Goal: Transaction & Acquisition: Book appointment/travel/reservation

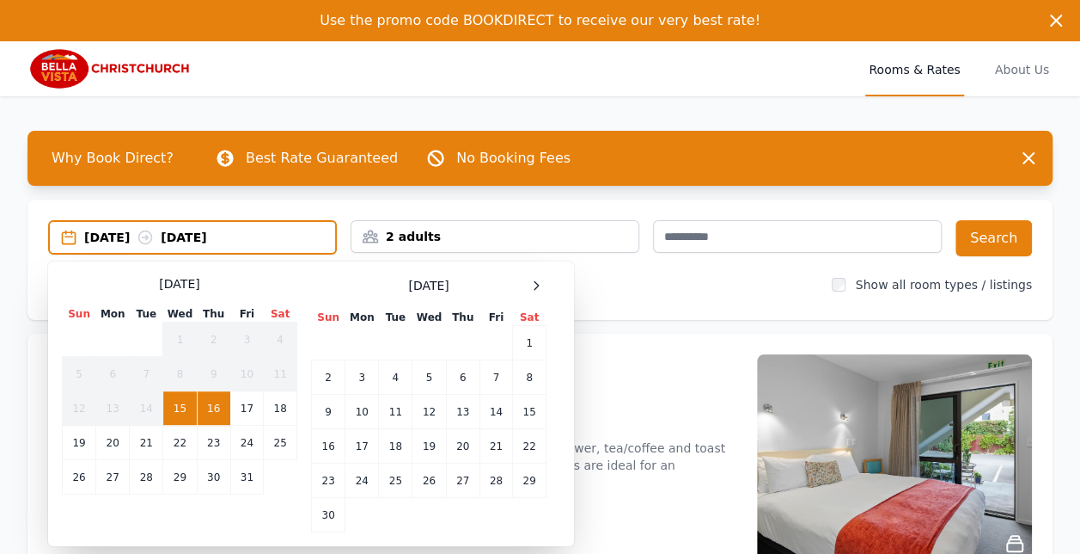
click at [535, 282] on icon at bounding box center [536, 285] width 14 height 14
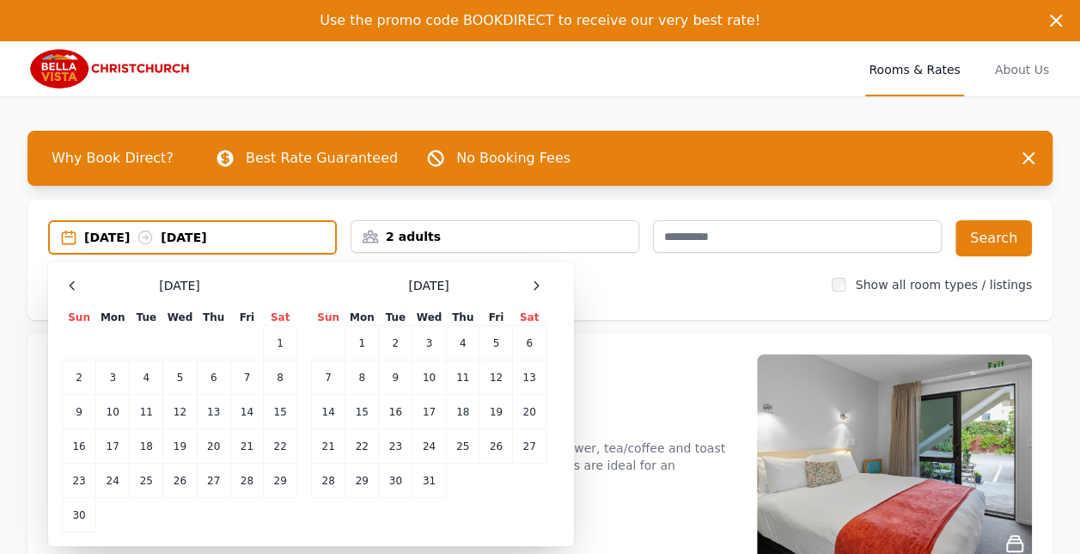
click at [535, 282] on icon at bounding box center [536, 285] width 14 height 14
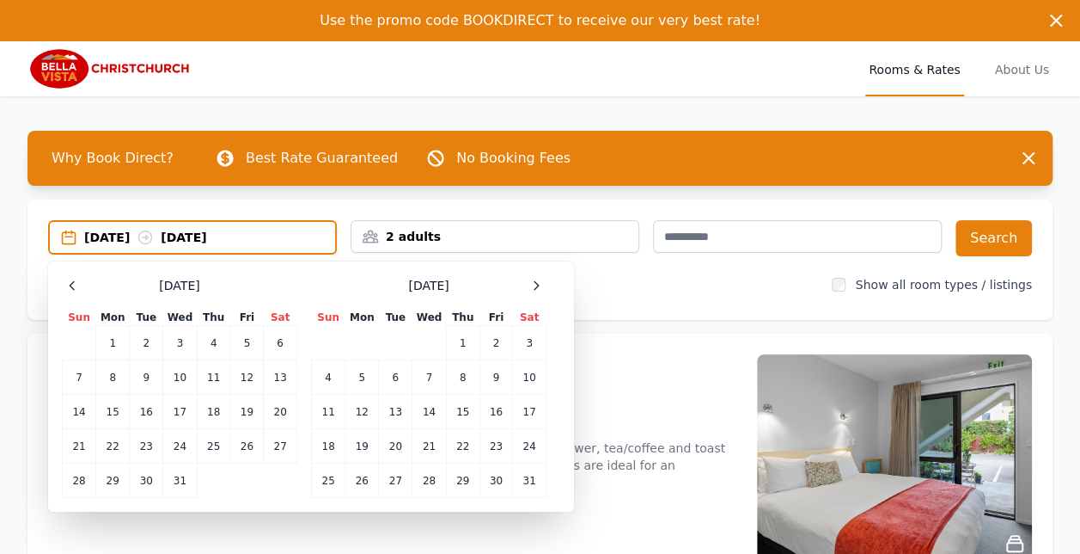
click at [535, 282] on icon at bounding box center [536, 285] width 14 height 14
click at [464, 345] on td "5" at bounding box center [463, 343] width 34 height 34
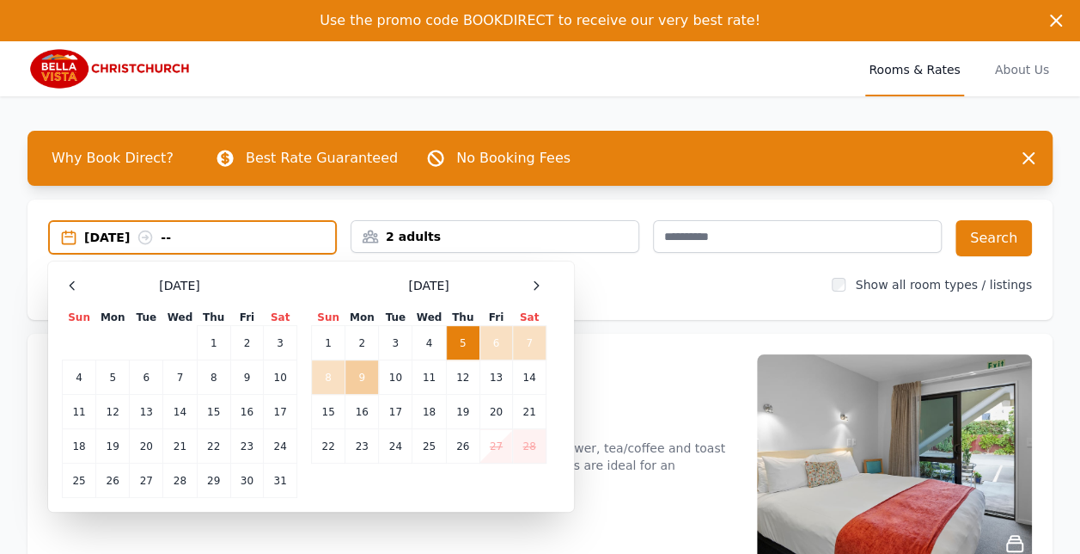
click at [363, 375] on td "9" at bounding box center [363, 377] width 34 height 34
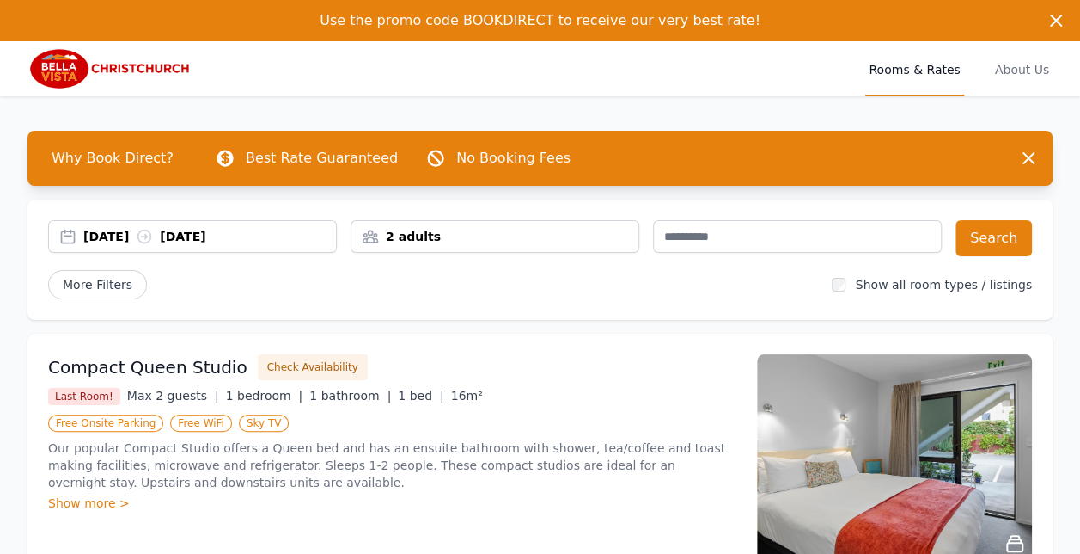
click at [480, 249] on div "2 adults" at bounding box center [495, 236] width 289 height 33
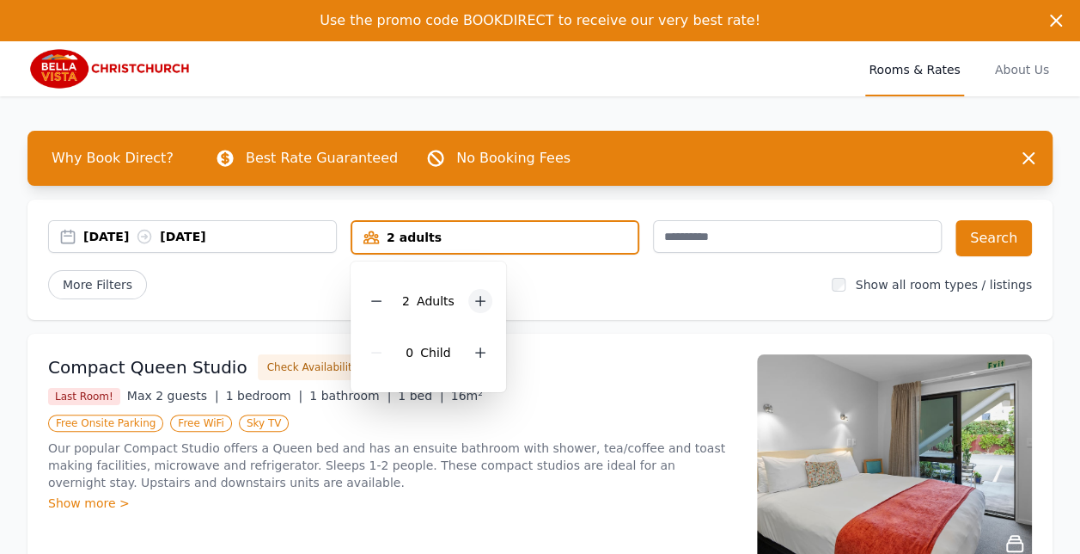
click at [481, 306] on icon at bounding box center [481, 301] width 14 height 14
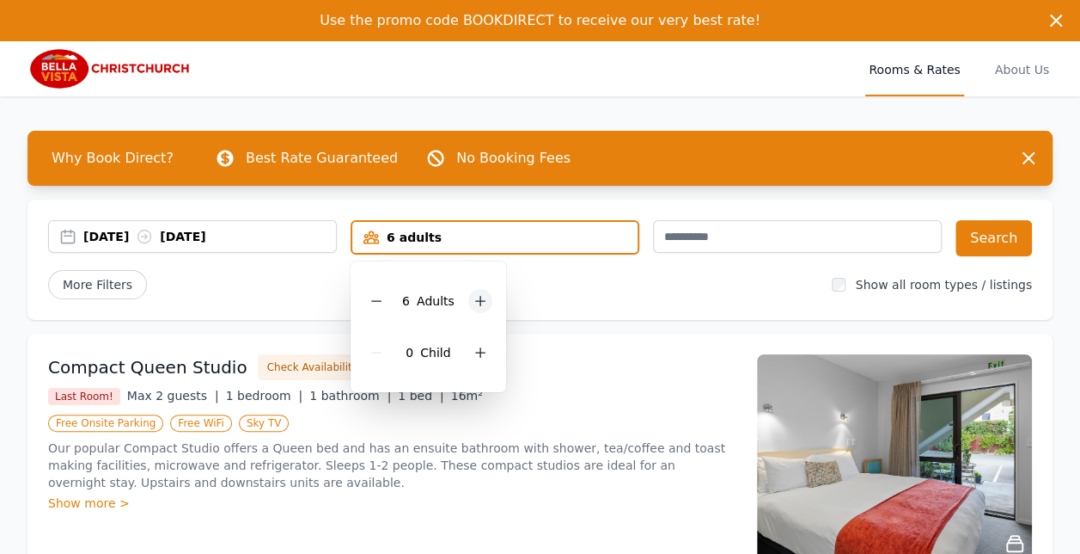
click at [481, 306] on icon at bounding box center [481, 301] width 14 height 14
click at [481, 306] on icon at bounding box center [488, 301] width 14 height 14
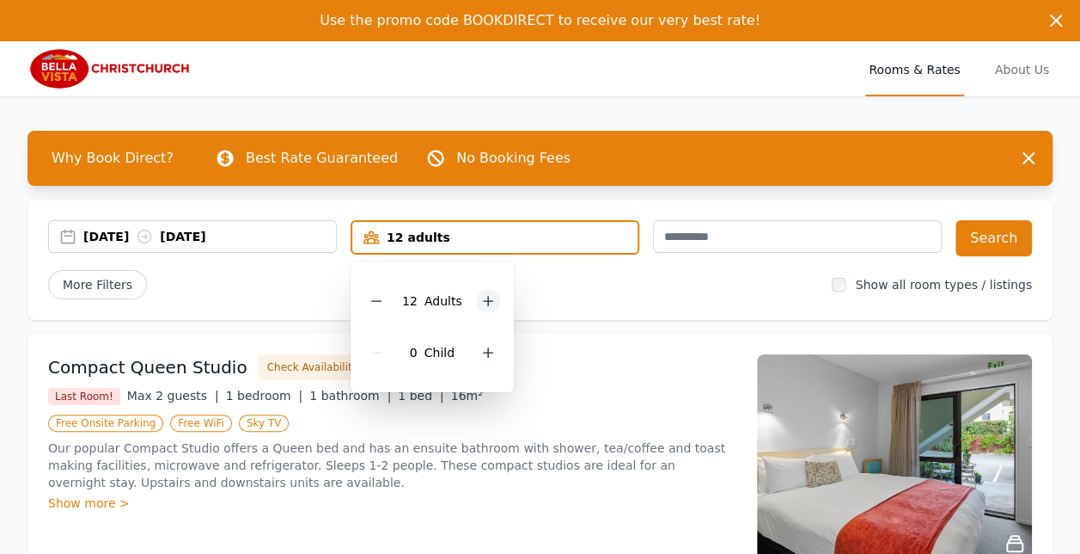
click at [481, 306] on icon at bounding box center [488, 301] width 14 height 14
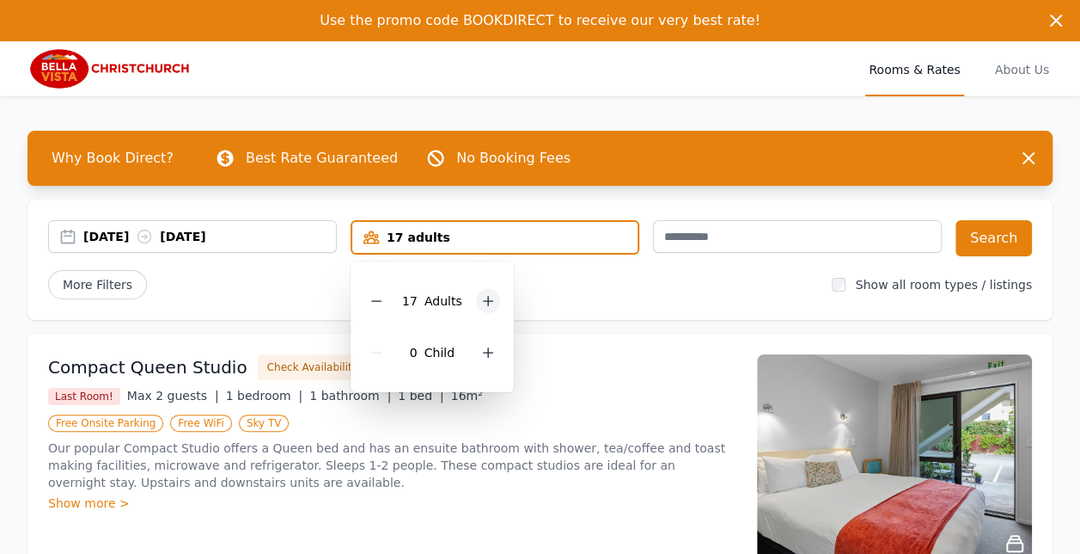
click at [481, 306] on icon at bounding box center [488, 301] width 14 height 14
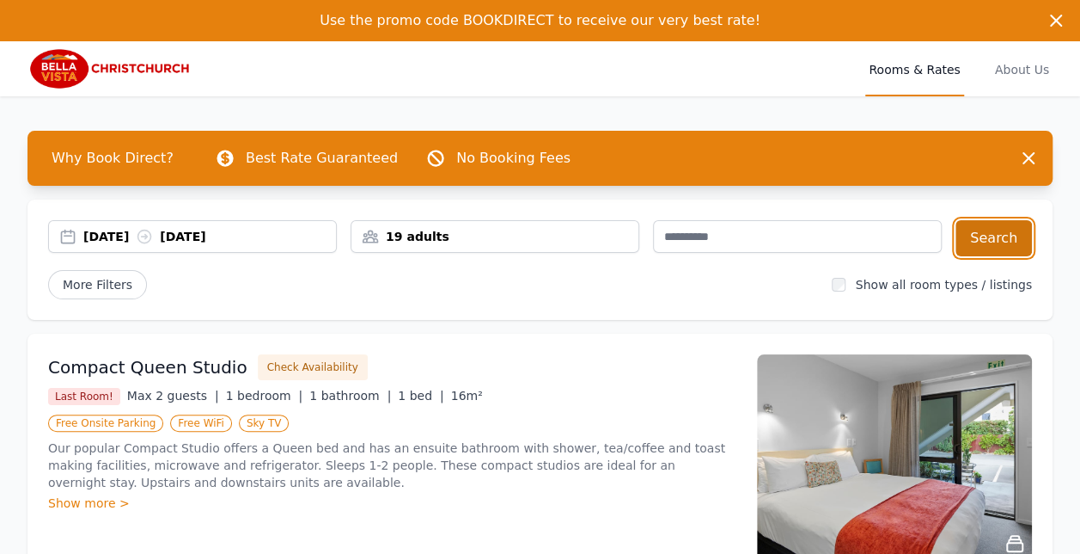
click at [985, 238] on button "Search" at bounding box center [994, 238] width 76 height 36
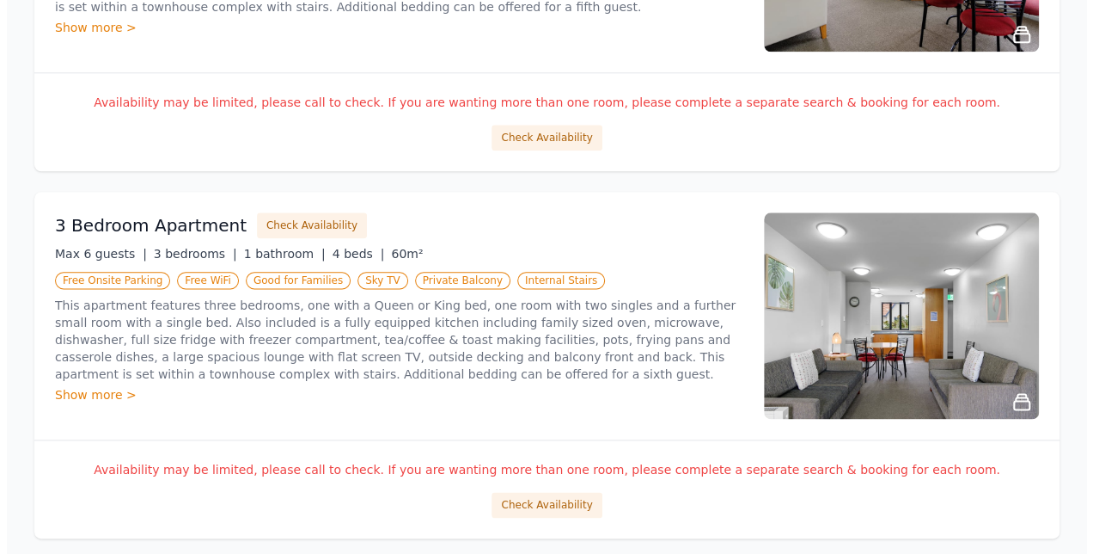
scroll to position [935, 0]
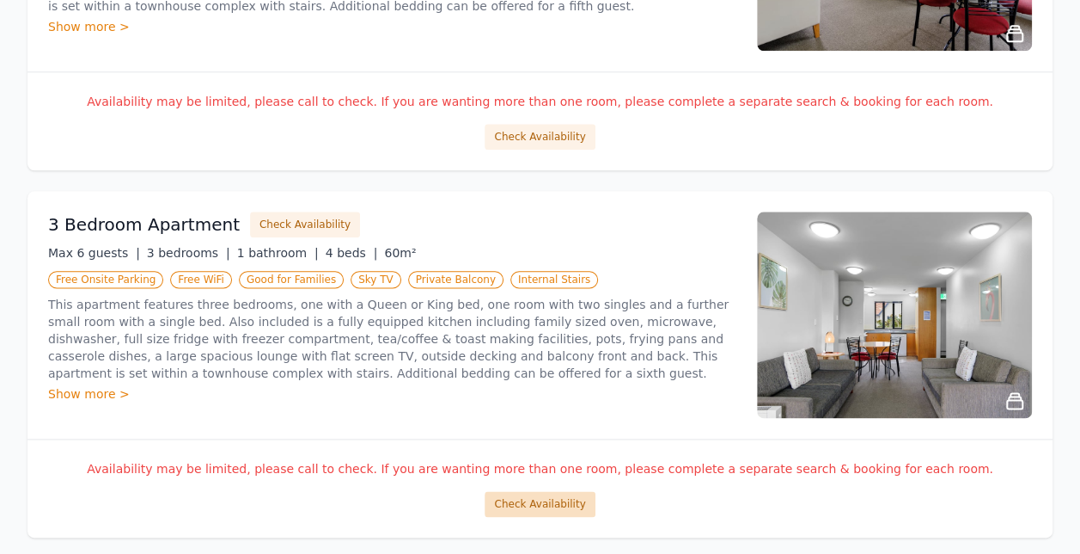
click at [540, 497] on button "Check Availability" at bounding box center [540, 504] width 110 height 26
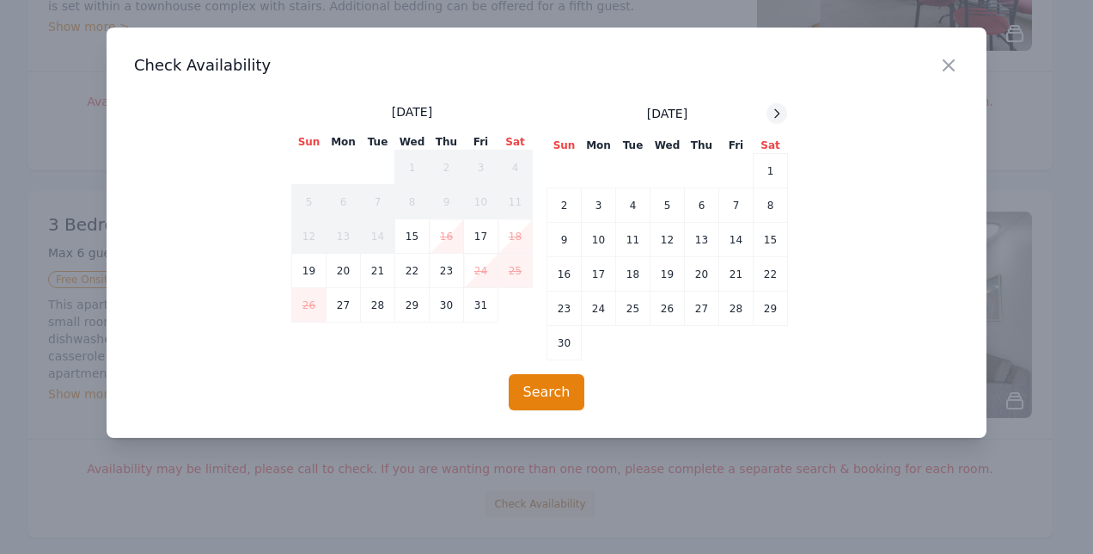
click at [775, 113] on icon at bounding box center [777, 114] width 14 height 14
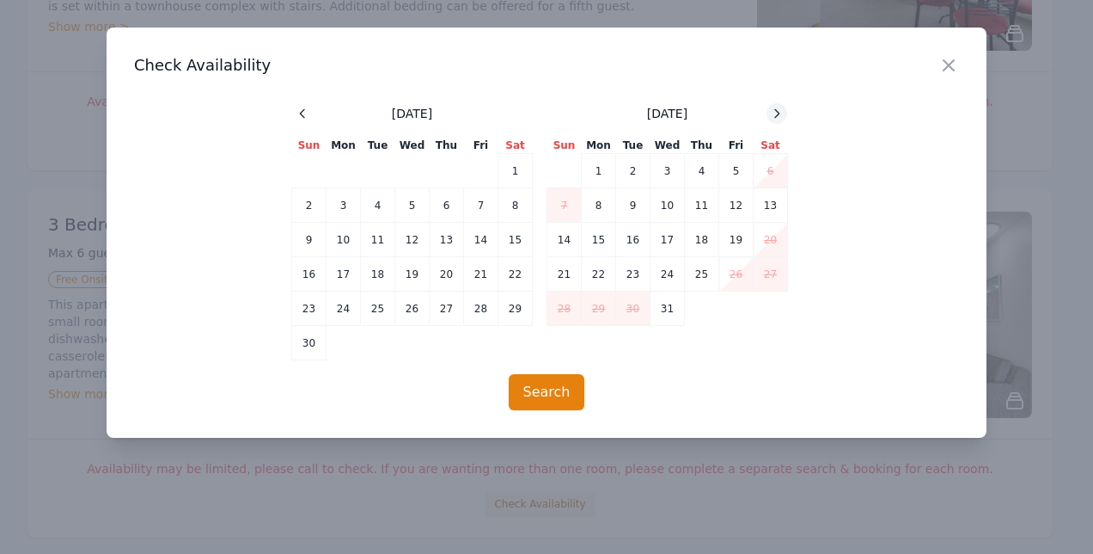
click at [775, 113] on icon at bounding box center [777, 114] width 14 height 14
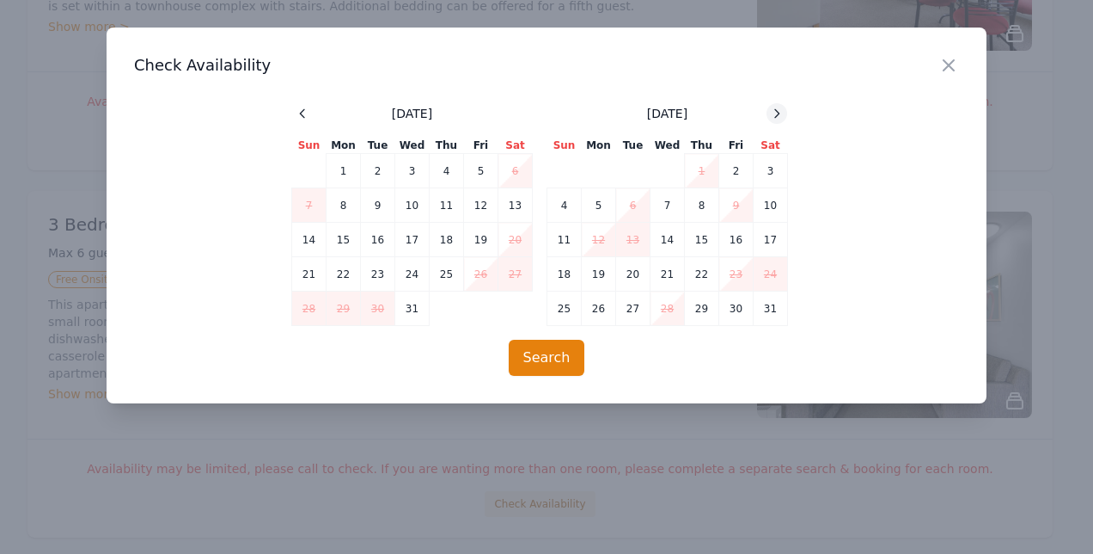
click at [775, 113] on icon at bounding box center [777, 114] width 14 height 14
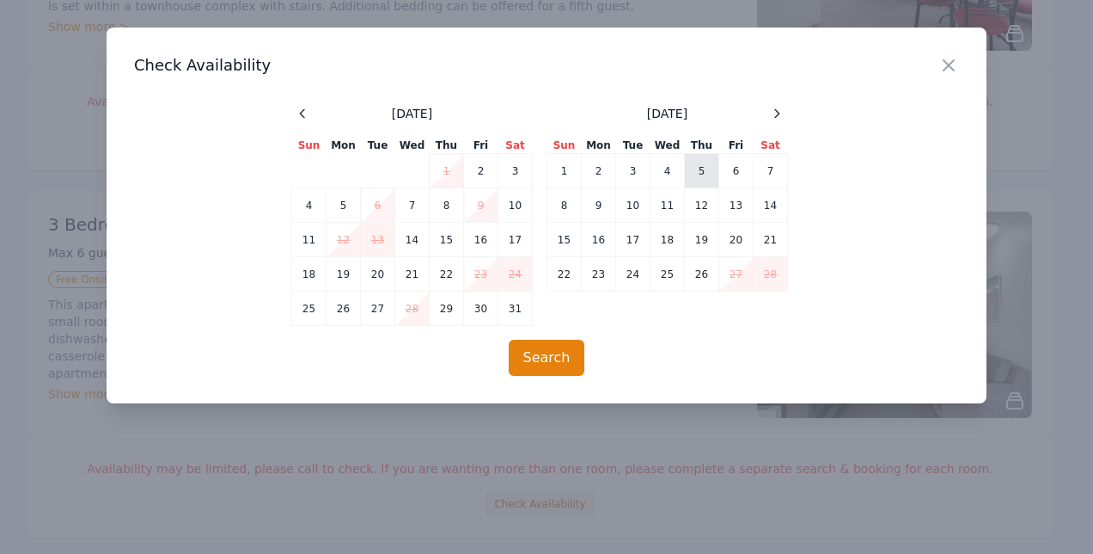
click at [697, 170] on td "5" at bounding box center [702, 171] width 34 height 34
click at [600, 209] on td "9" at bounding box center [599, 205] width 34 height 34
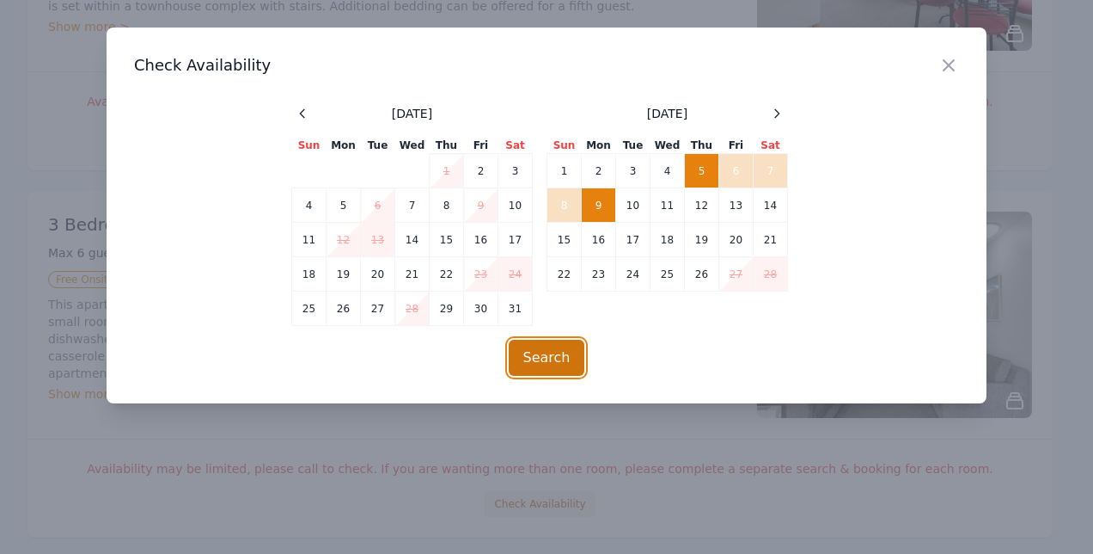
click at [558, 361] on button "Search" at bounding box center [547, 358] width 76 height 36
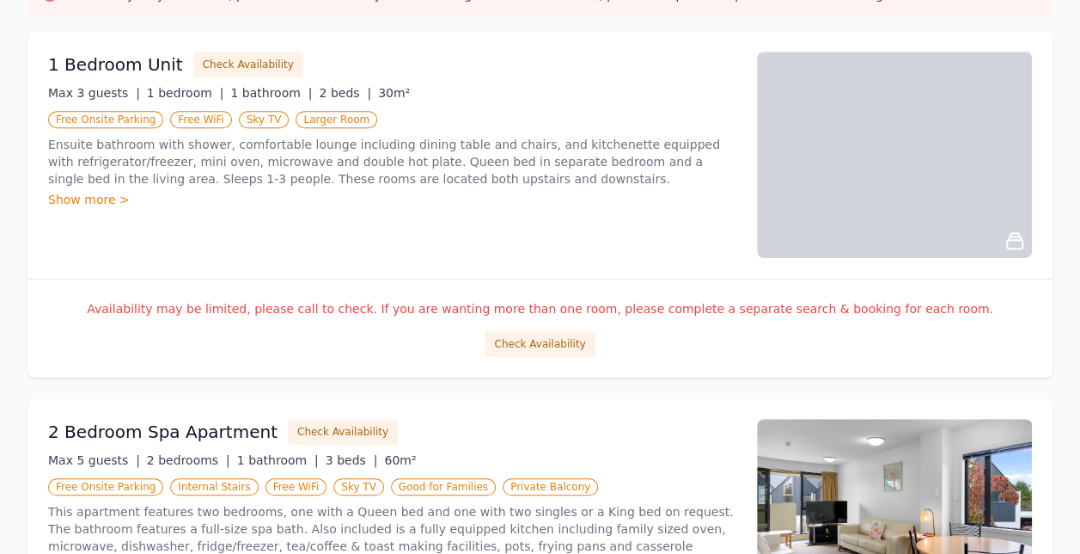
scroll to position [0, 0]
